Goal: Information Seeking & Learning: Learn about a topic

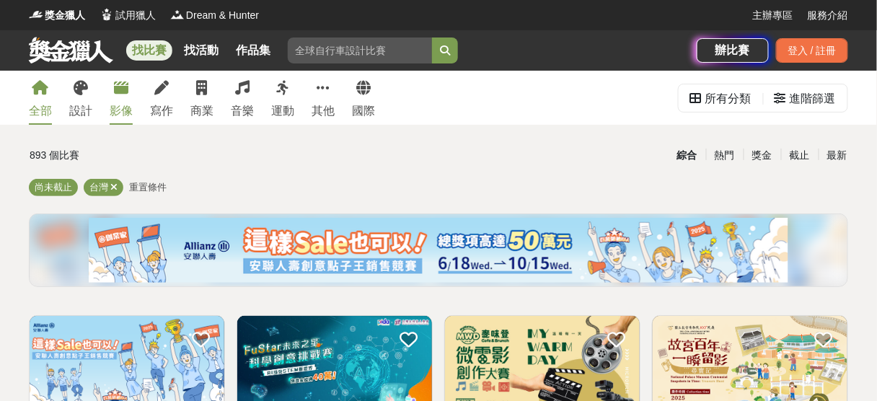
click at [120, 106] on div "影像" at bounding box center [121, 110] width 23 height 17
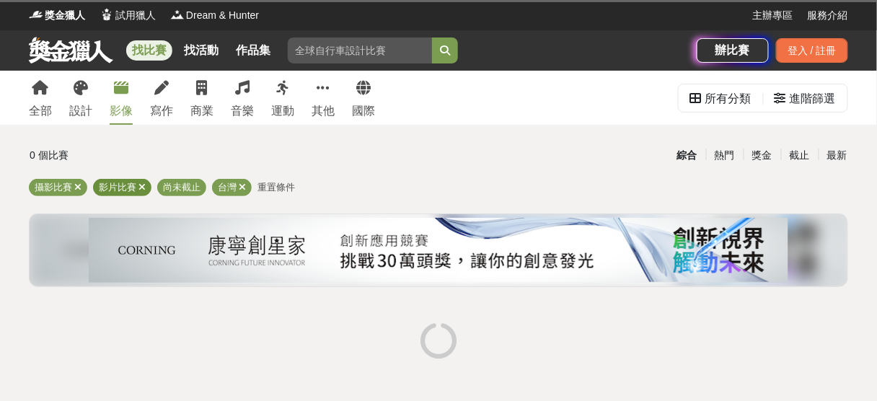
click at [140, 189] on icon at bounding box center [142, 187] width 7 height 9
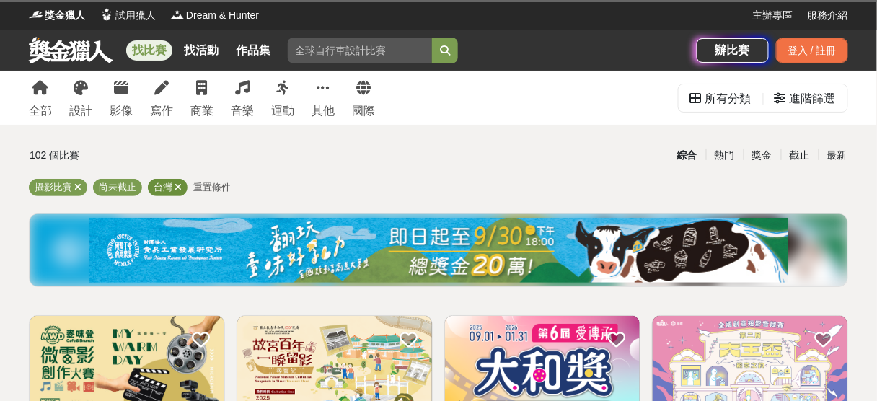
click at [177, 188] on icon at bounding box center [178, 187] width 7 height 9
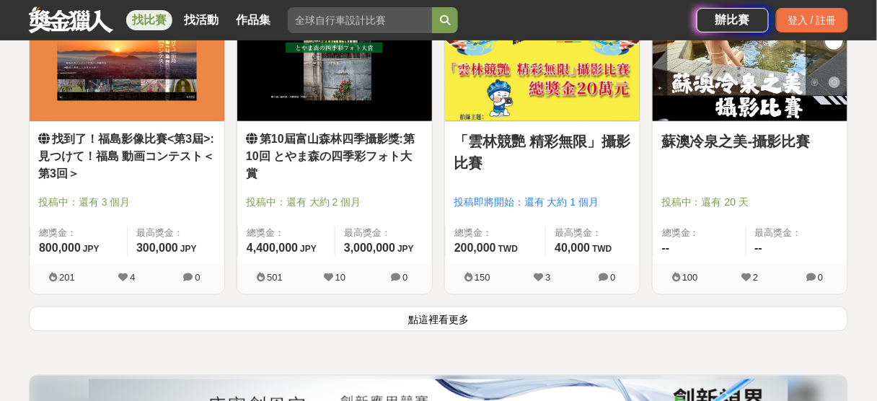
scroll to position [1963, 0]
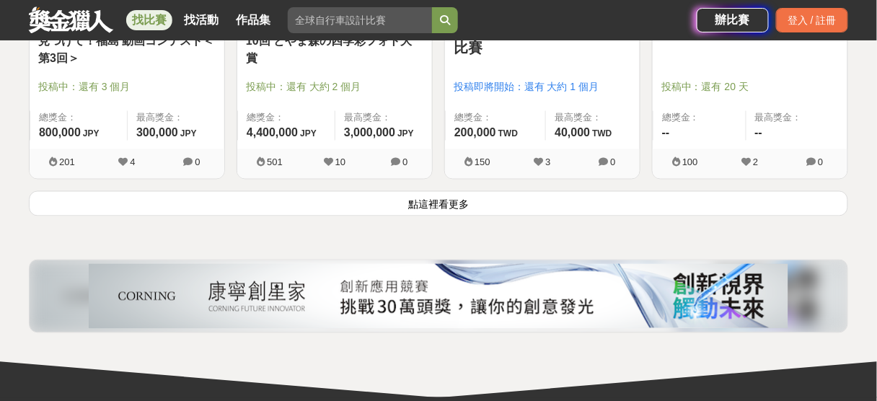
click at [445, 202] on button "點這裡看更多" at bounding box center [439, 203] width 820 height 25
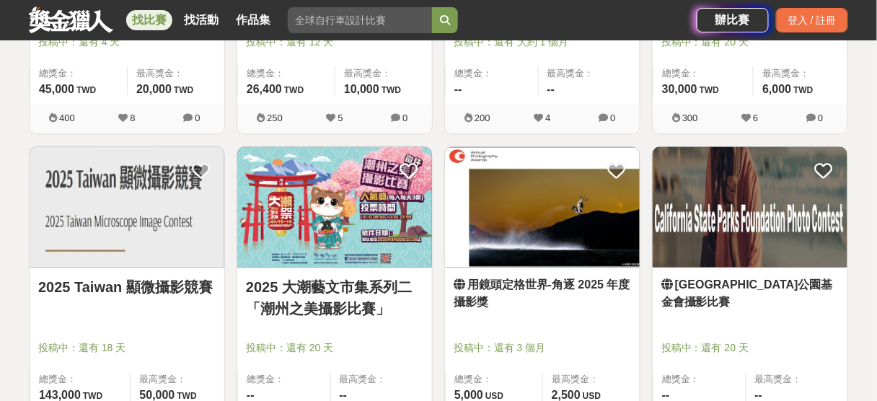
scroll to position [3464, 0]
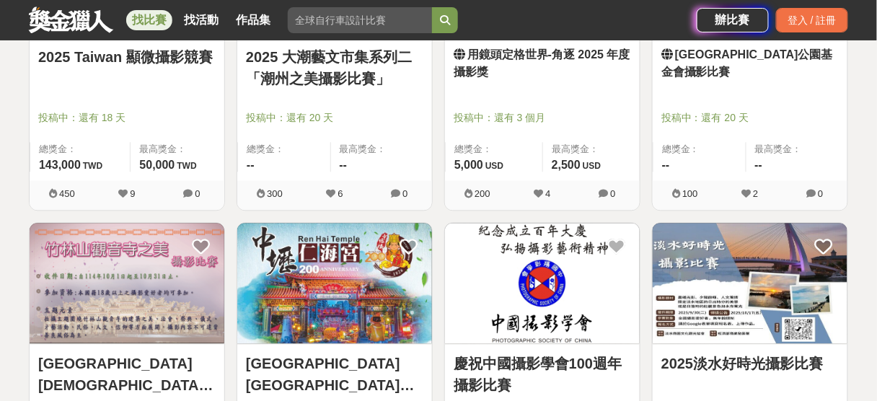
click at [170, 354] on link "竹林山觀音寺之美攝影比賽" at bounding box center [127, 374] width 178 height 43
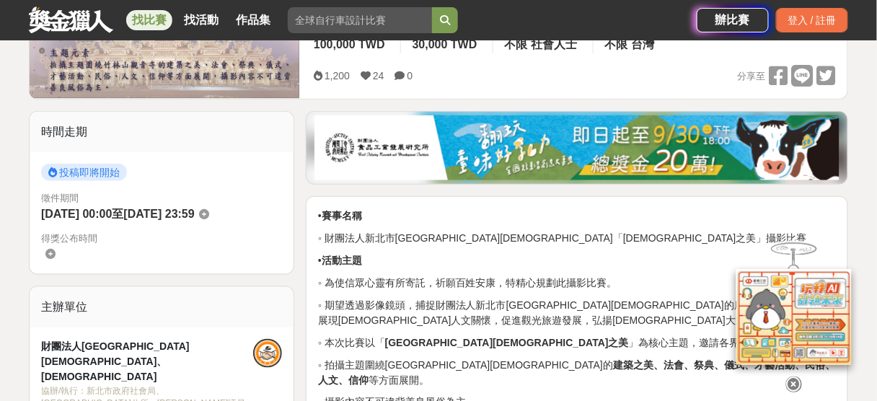
scroll to position [115, 0]
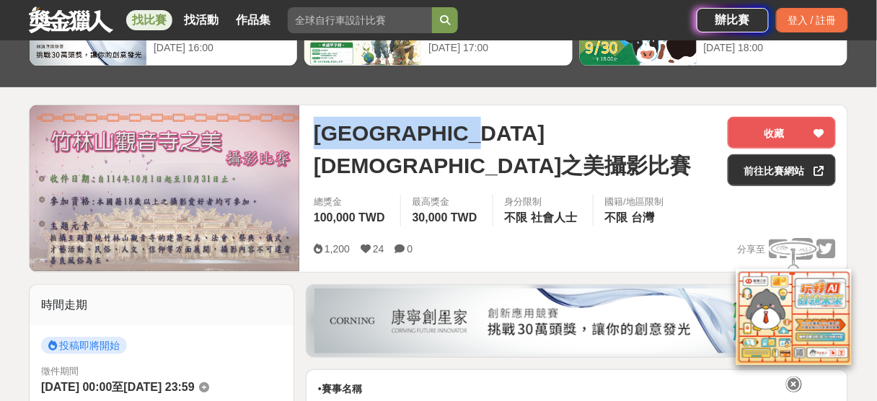
drag, startPoint x: 312, startPoint y: 139, endPoint x: 554, endPoint y: 135, distance: 241.8
click at [600, 134] on div "竹林山觀音寺之美攝影比賽 收藏 前往比賽網站 總獎金 100,000 TWD 最高獎金 30,000 TWD 身分限制 不限 社會人士 國籍/地區限制 不限 …" at bounding box center [575, 188] width 546 height 167
copy span "竹林山觀音寺之美攝影比賽"
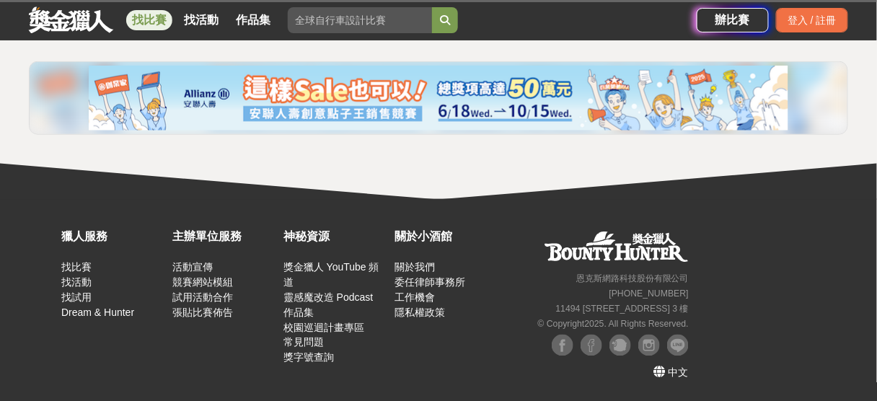
scroll to position [351, 0]
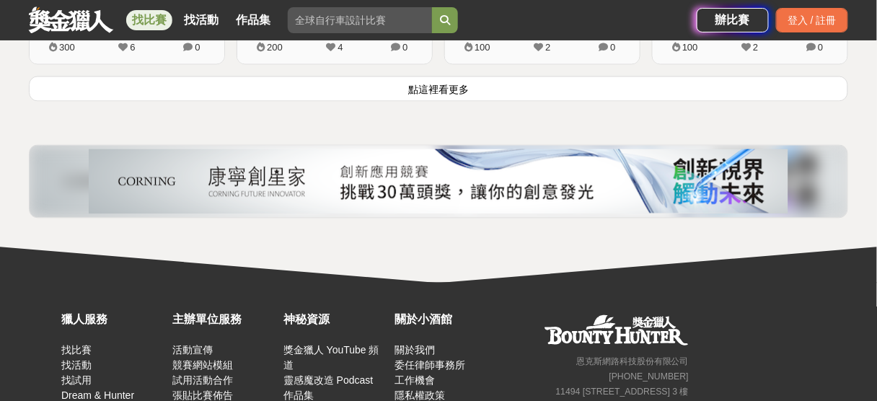
scroll to position [1963, 0]
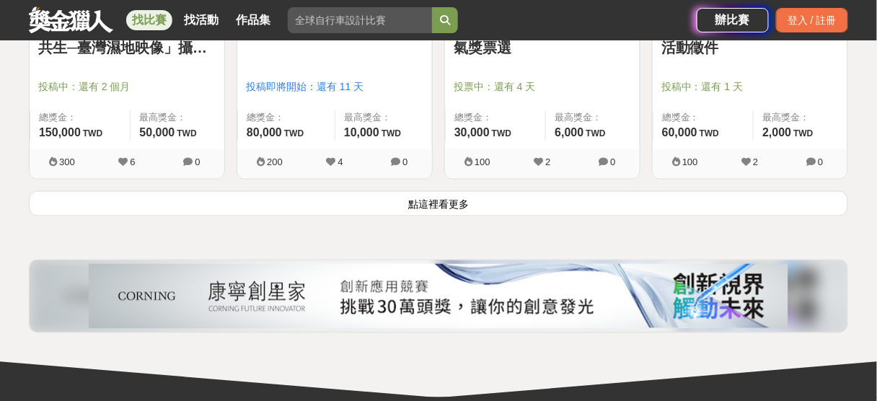
click at [450, 203] on button "點這裡看更多" at bounding box center [439, 203] width 820 height 25
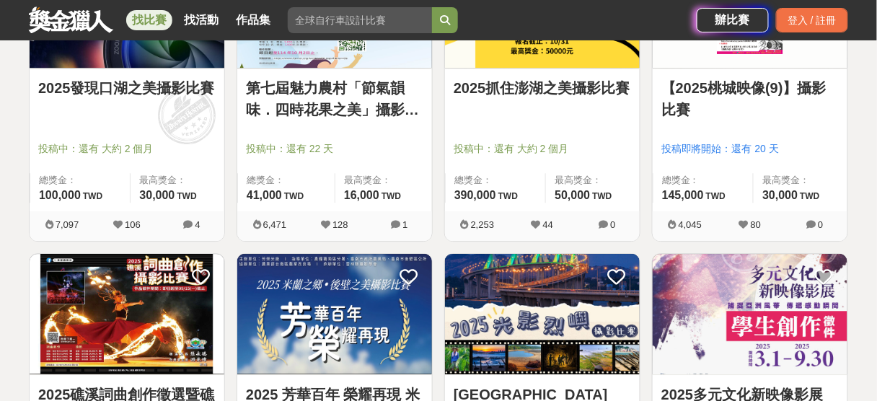
scroll to position [808, 0]
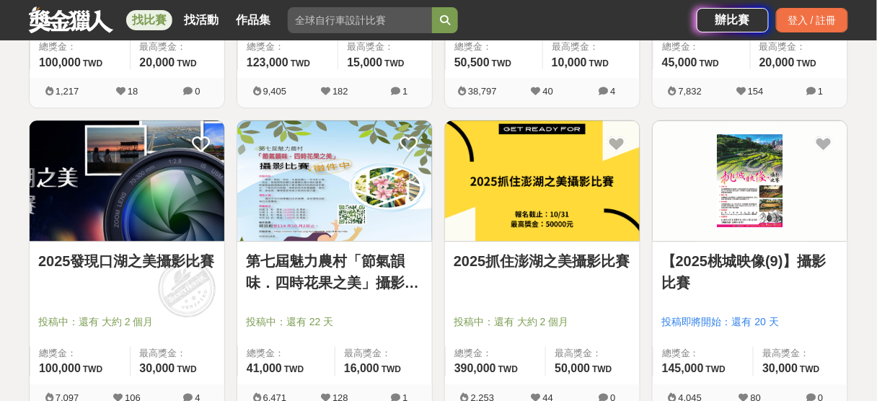
click at [693, 263] on link "【2025桃城映像(9)】攝影比賽" at bounding box center [751, 271] width 178 height 43
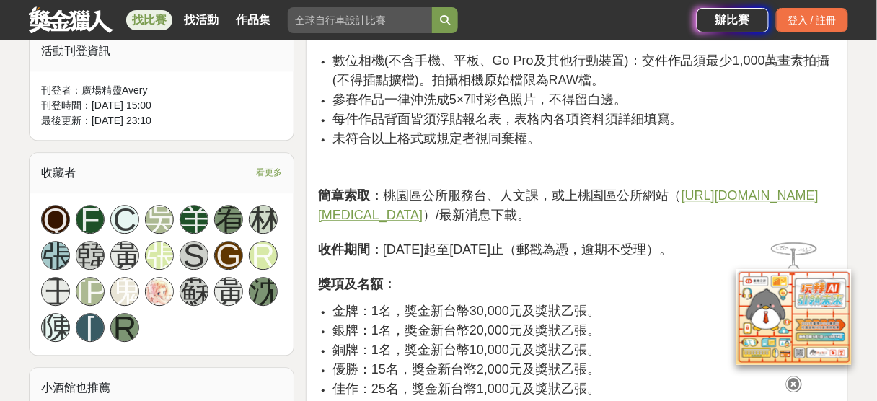
scroll to position [693, 0]
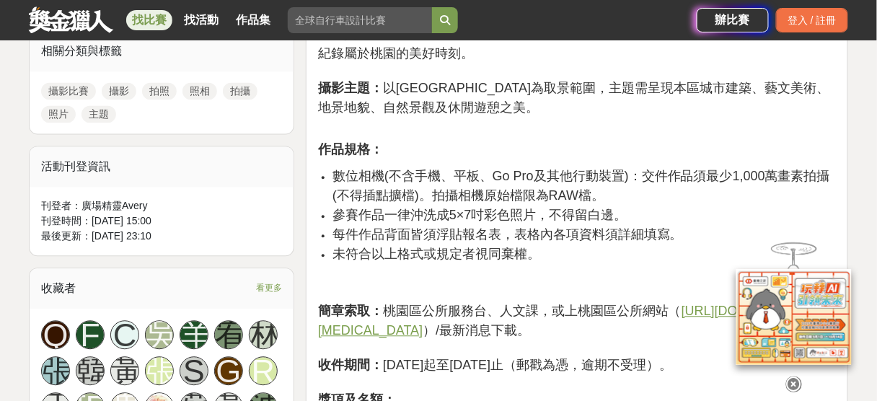
click at [442, 311] on u "https://www.tao.tycg.gov.tw/" at bounding box center [568, 321] width 501 height 34
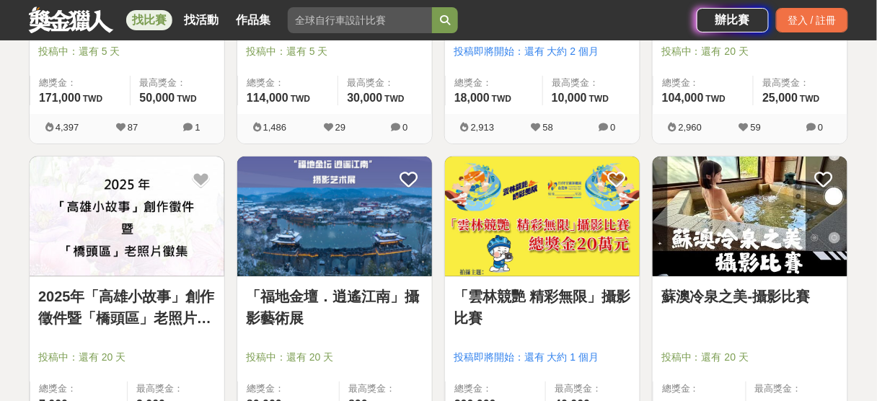
scroll to position [1443, 0]
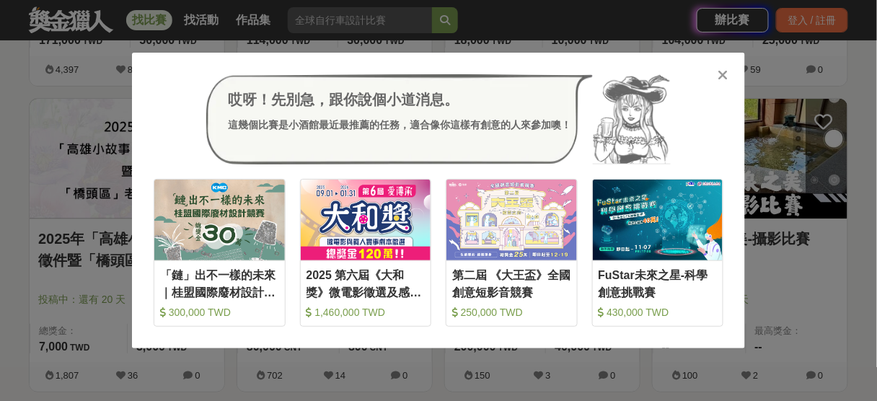
click at [724, 79] on icon at bounding box center [724, 75] width 11 height 14
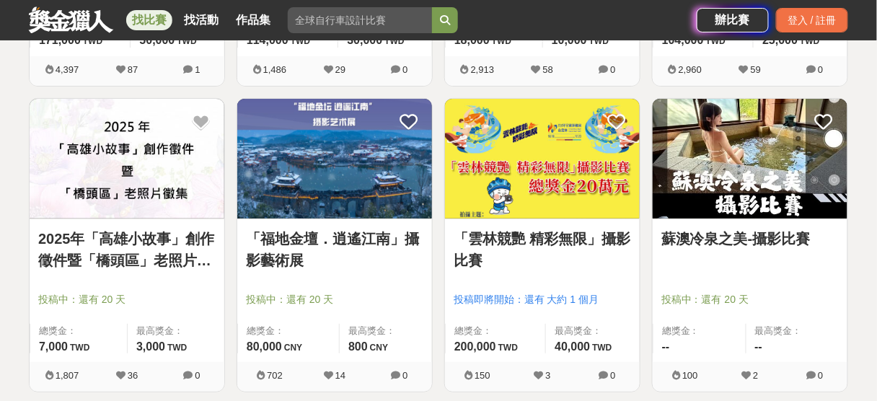
click at [717, 243] on link "蘇澳冷泉之美-攝影比賽" at bounding box center [751, 239] width 178 height 22
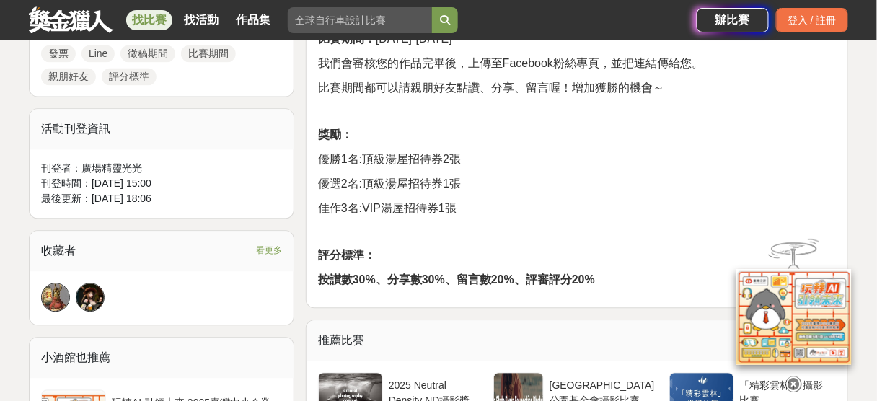
scroll to position [635, 0]
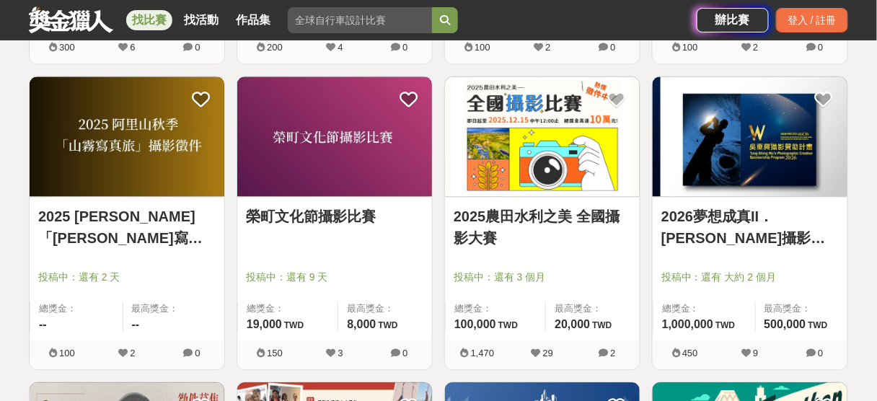
scroll to position [2021, 0]
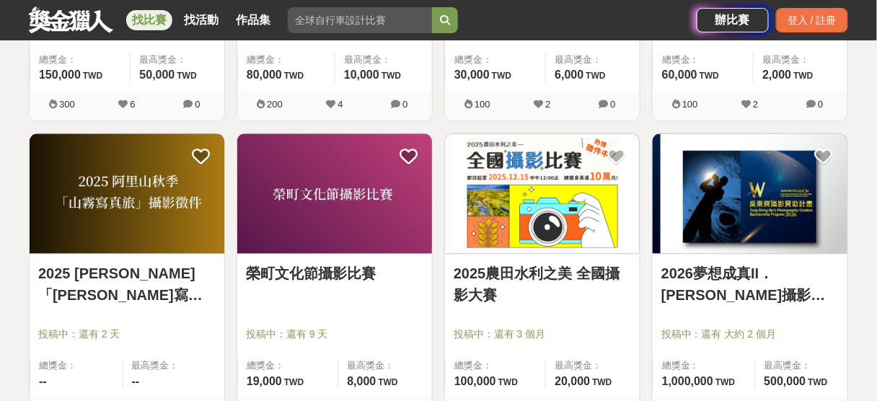
click at [525, 270] on link "2025農田水利之美 全國攝影大賽" at bounding box center [543, 284] width 178 height 43
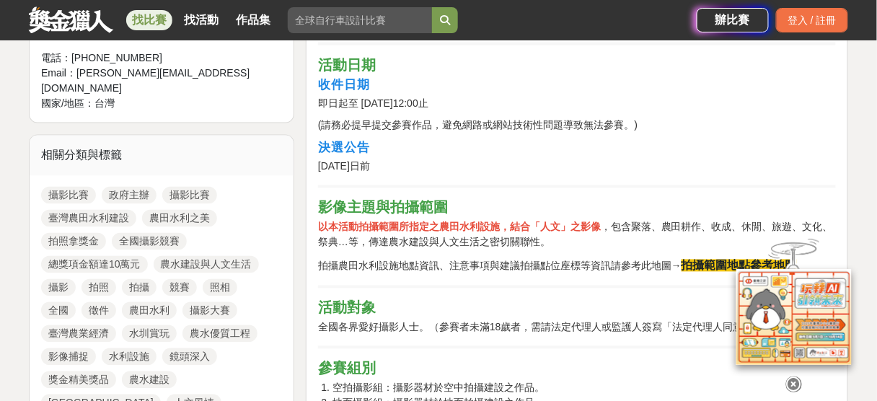
scroll to position [635, 0]
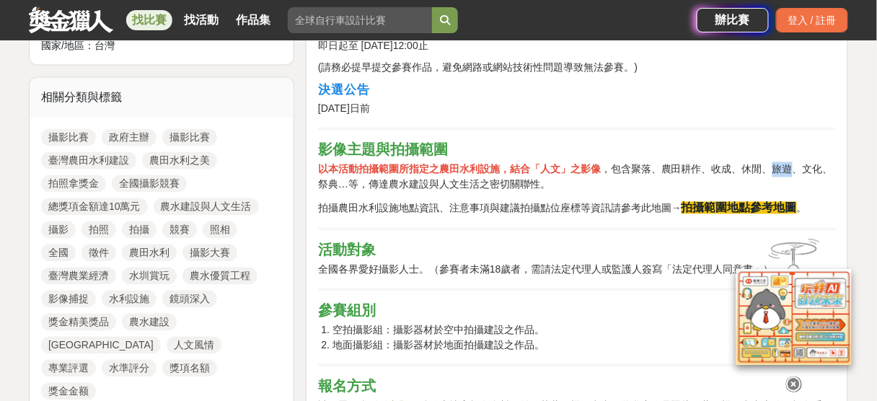
drag, startPoint x: 774, startPoint y: 167, endPoint x: 791, endPoint y: 165, distance: 16.7
click at [791, 165] on p "以本活動拍攝範圍所指定之農田水利設施，結合「人文」之影像 ，包含聚落、農田耕作、收成、休閒、旅遊、文化、祭典…等，傳達農水建設與人文生活之密切關聯性。" at bounding box center [577, 177] width 518 height 30
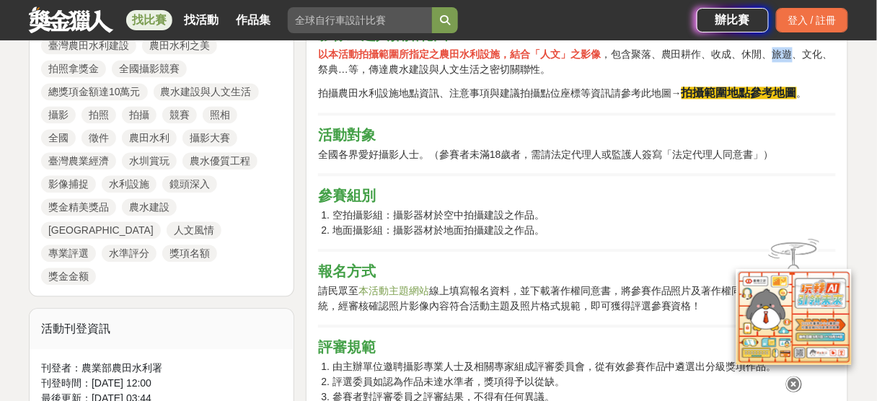
scroll to position [693, 0]
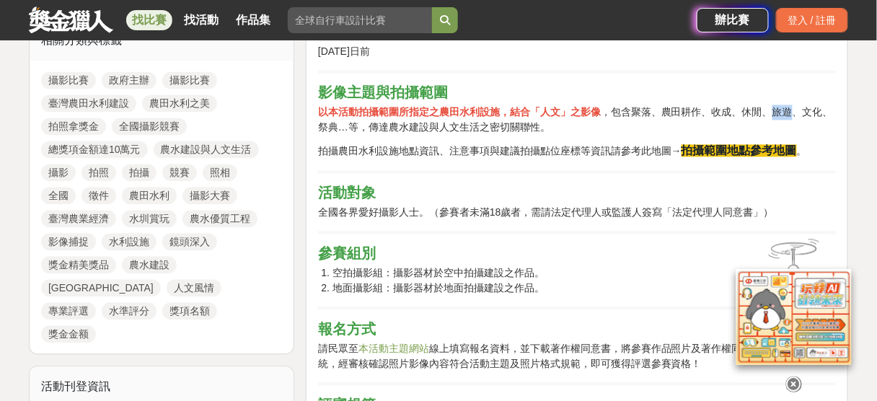
click at [731, 151] on strong "拍攝範圍地點參考地圖" at bounding box center [739, 150] width 115 height 12
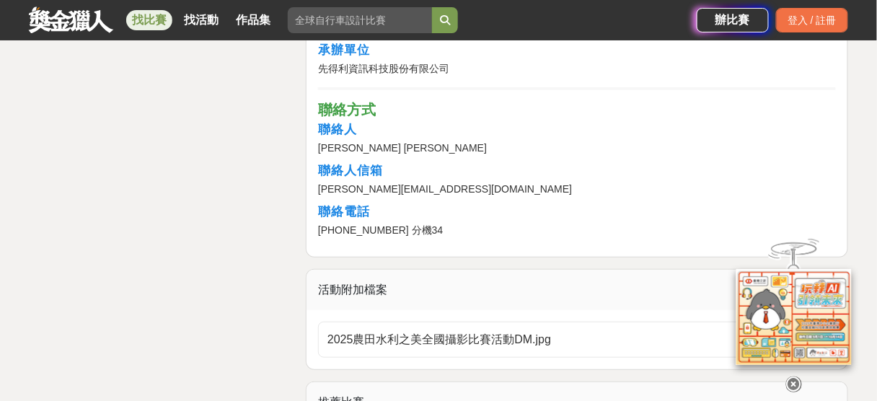
scroll to position [2944, 0]
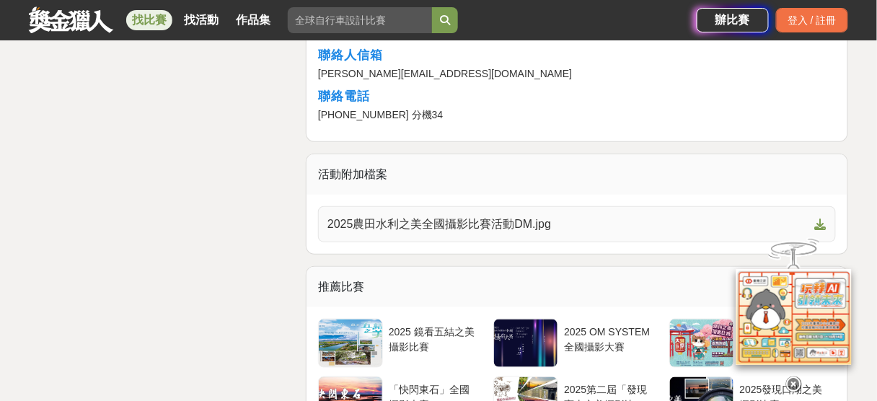
click at [486, 216] on span "2025農田水利之美全國攝影比賽活動DM.jpg" at bounding box center [569, 224] width 482 height 17
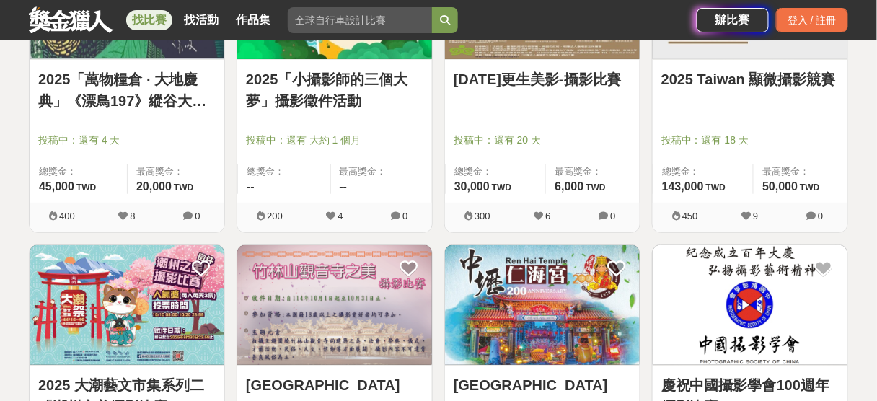
scroll to position [2886, 0]
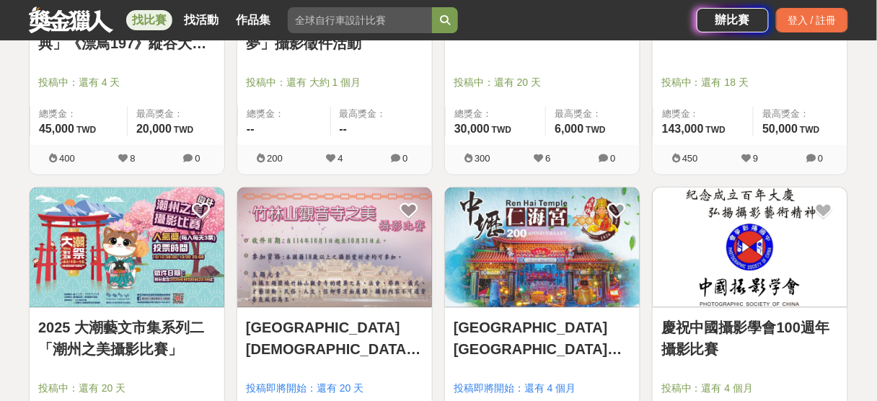
click at [349, 323] on link "竹林山觀音寺之美攝影比賽" at bounding box center [335, 338] width 178 height 43
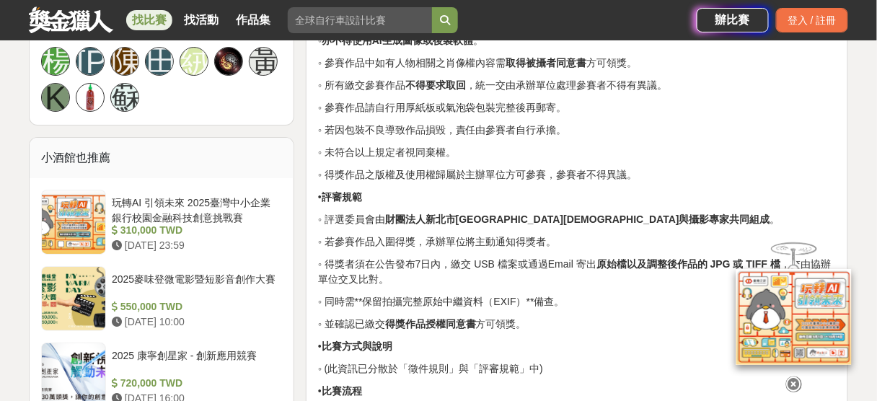
scroll to position [1155, 0]
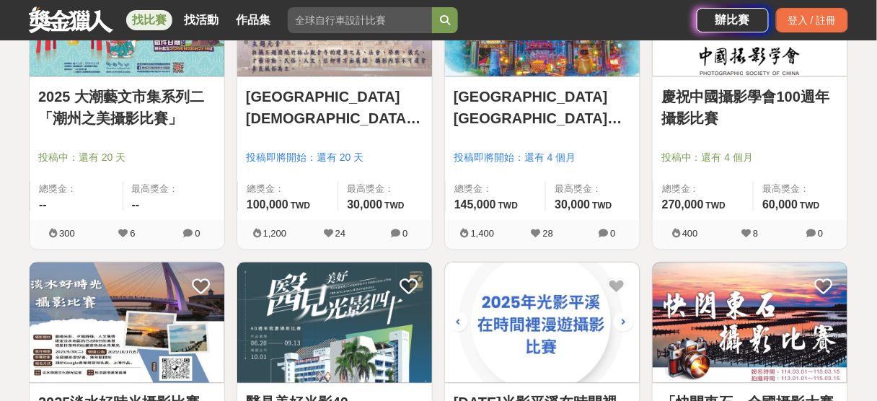
scroll to position [3060, 0]
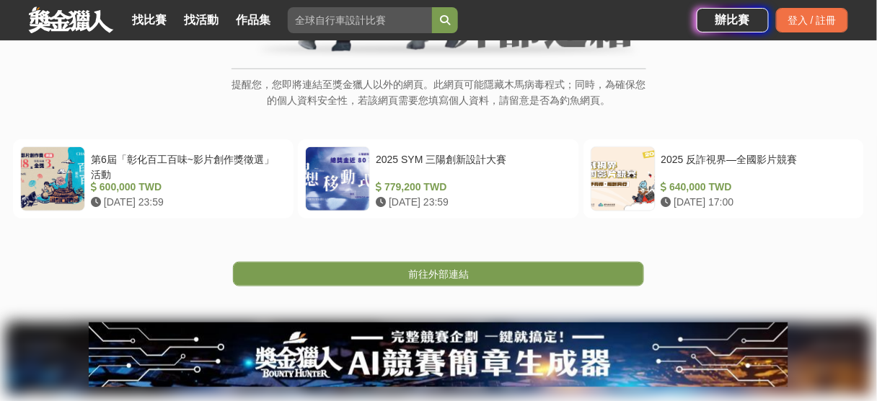
scroll to position [115, 0]
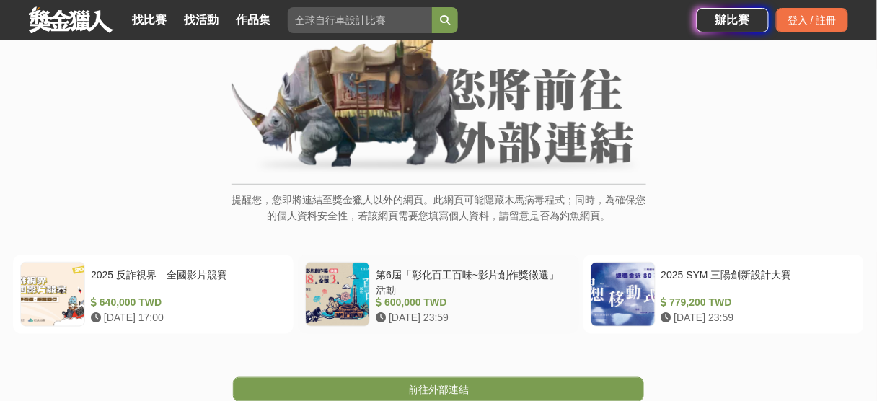
scroll to position [289, 0]
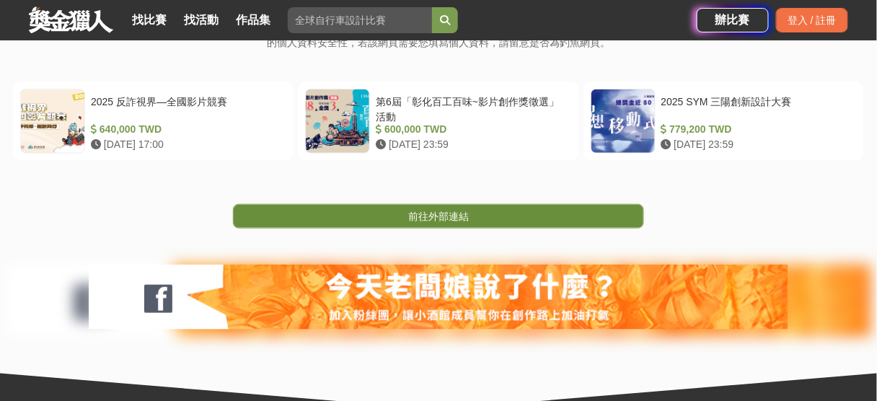
click at [434, 222] on span "前往外部連結" at bounding box center [438, 217] width 61 height 12
